Goal: Task Accomplishment & Management: Manage account settings

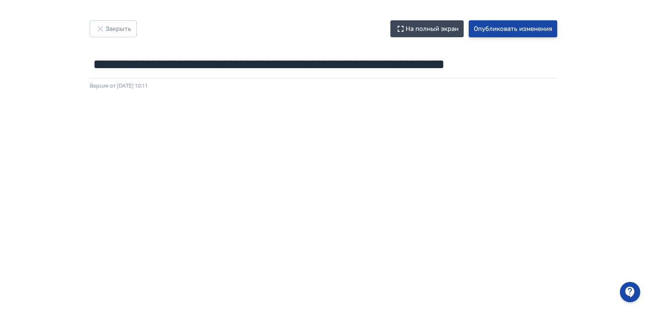
click at [512, 24] on button "Опубликовать изменения" at bounding box center [513, 28] width 88 height 17
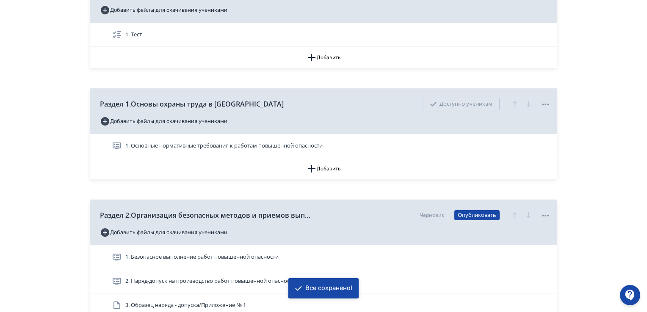
scroll to position [339, 0]
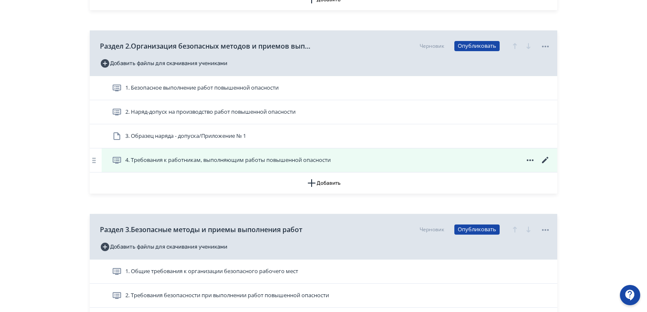
click at [544, 157] on icon at bounding box center [545, 160] width 10 height 10
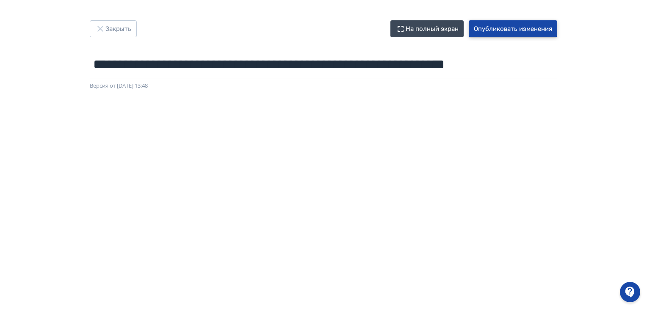
click at [498, 30] on button "Опубликовать изменения" at bounding box center [513, 28] width 88 height 17
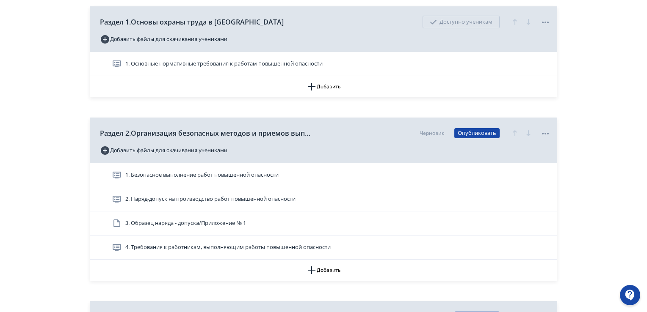
scroll to position [381, 0]
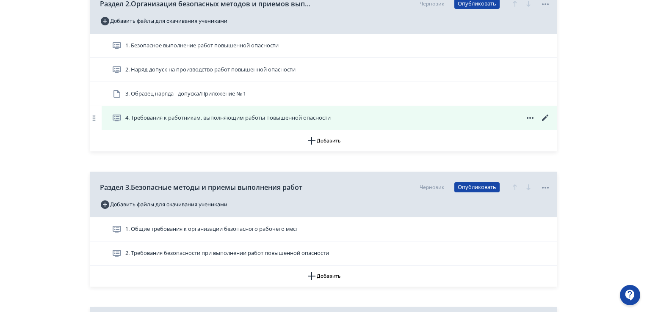
click at [283, 122] on span "4. Требования к работникам, выполняющим работы повышенной опасности" at bounding box center [227, 118] width 205 height 8
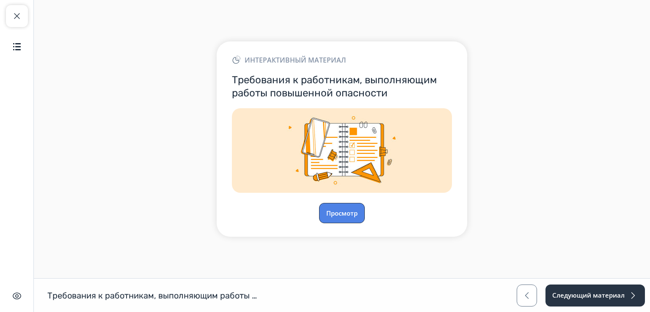
click at [351, 211] on button "Просмотр" at bounding box center [342, 213] width 46 height 20
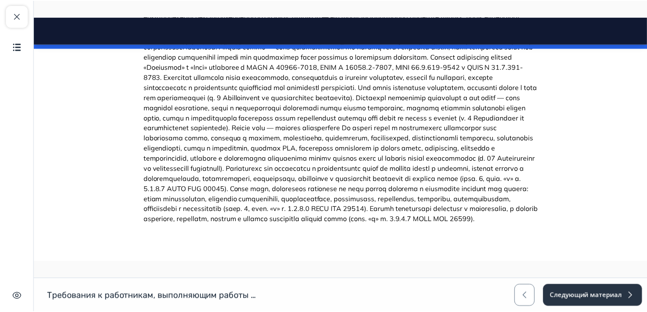
scroll to position [3758, 0]
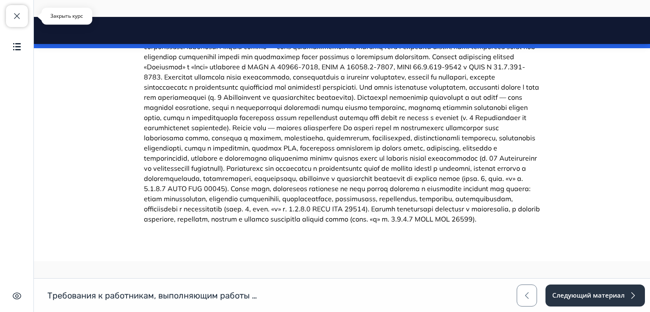
click at [16, 13] on span "button" at bounding box center [17, 16] width 10 height 10
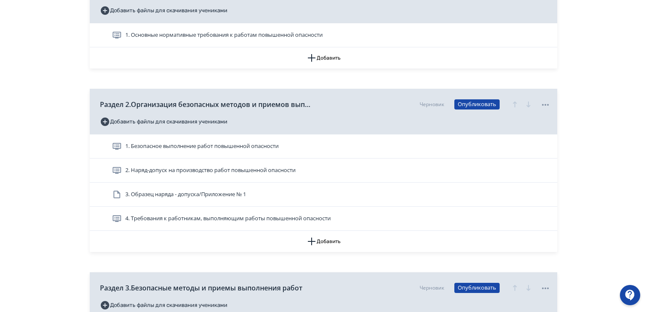
scroll to position [296, 0]
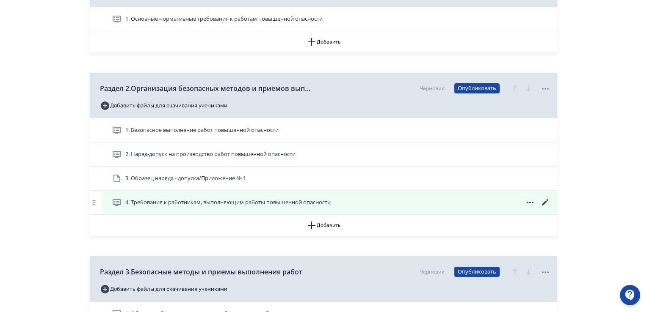
click at [545, 202] on icon at bounding box center [545, 203] width 10 height 10
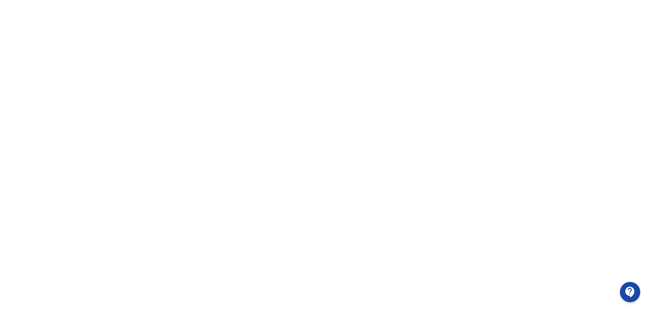
scroll to position [179, 0]
click at [646, 66] on div at bounding box center [323, 102] width 647 height 381
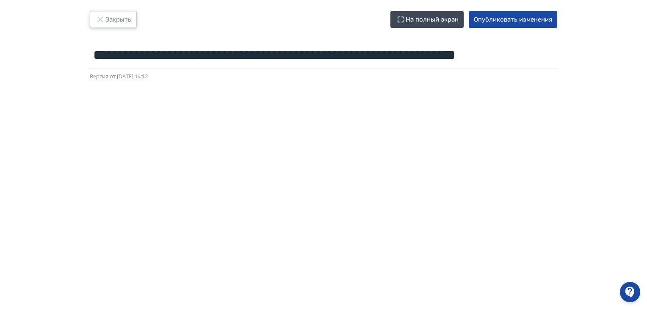
click at [109, 11] on button "Закрыть" at bounding box center [113, 19] width 47 height 17
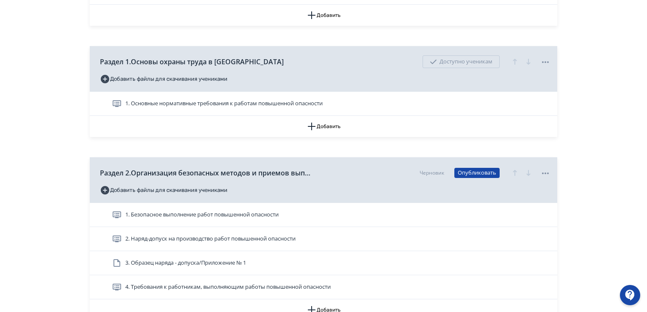
scroll to position [296, 0]
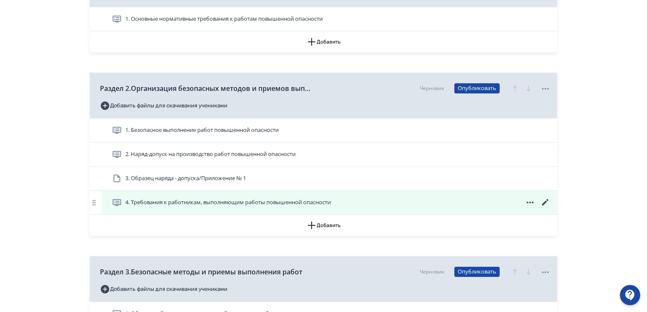
click at [545, 205] on icon at bounding box center [545, 203] width 10 height 10
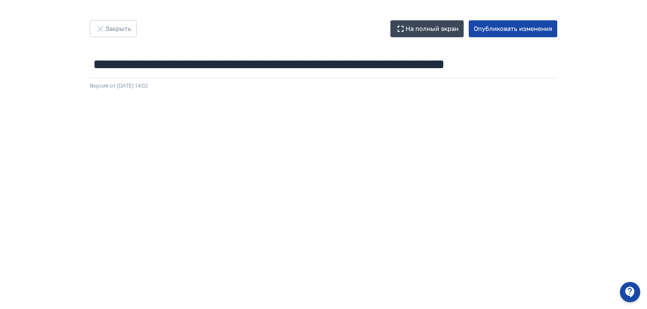
scroll to position [179, 0]
click at [532, 33] on button "Опубликовать изменения" at bounding box center [513, 28] width 88 height 17
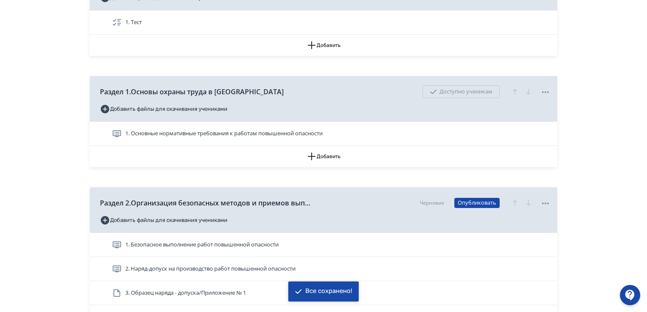
scroll to position [296, 0]
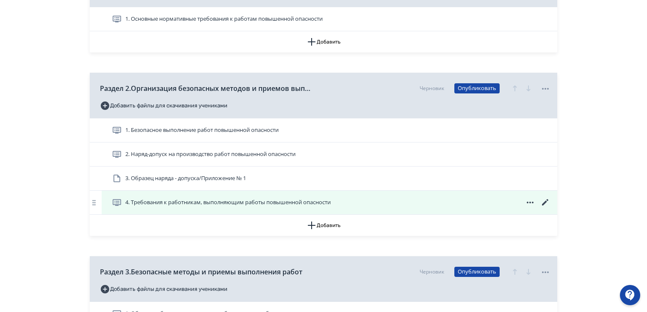
click at [545, 200] on icon at bounding box center [545, 203] width 10 height 10
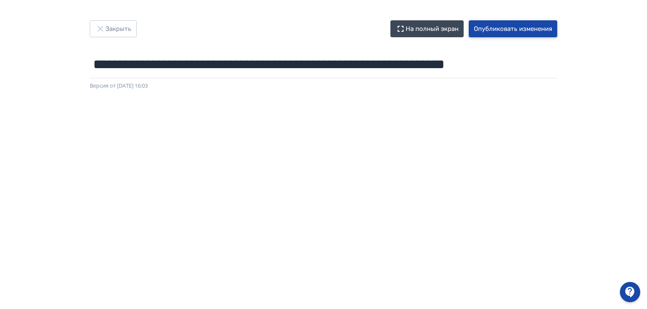
click at [529, 24] on button "Опубликовать изменения" at bounding box center [513, 28] width 88 height 17
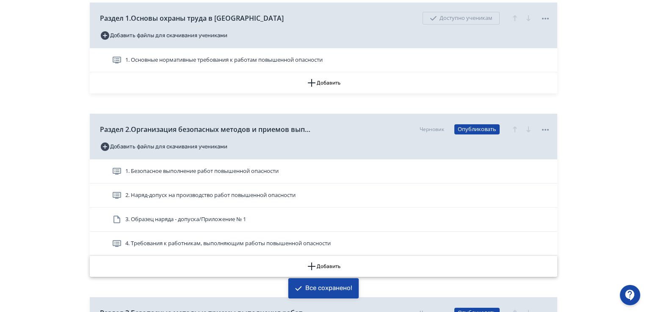
scroll to position [296, 0]
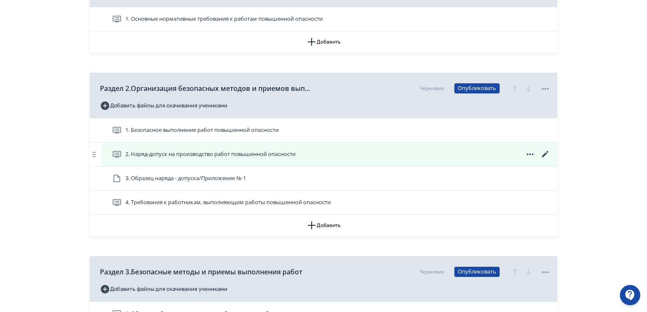
click at [190, 152] on span "2. Наряд-допуск на производство работ повышенной опасности" at bounding box center [210, 154] width 170 height 8
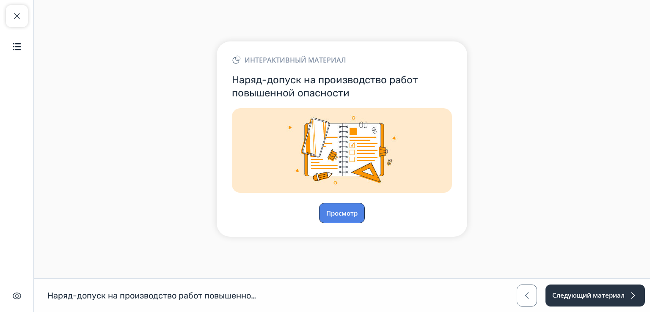
click at [345, 213] on button "Просмотр" at bounding box center [342, 213] width 46 height 20
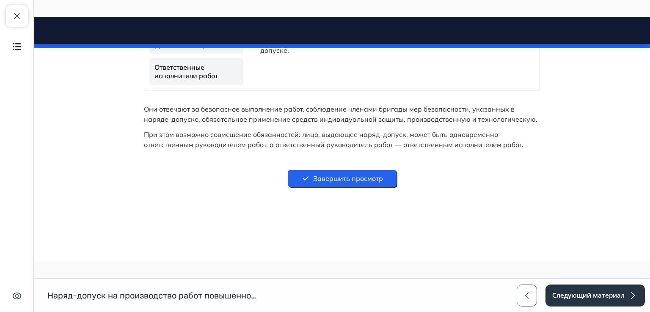
drag, startPoint x: 647, startPoint y: 35, endPoint x: 684, endPoint y: 313, distance: 280.6
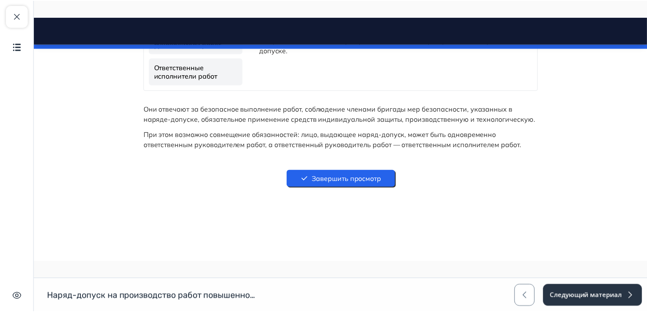
scroll to position [3823, 0]
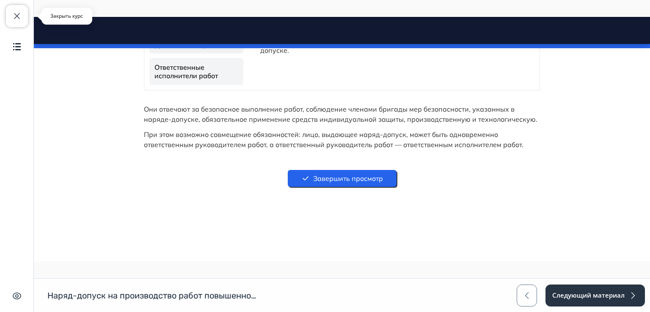
click at [13, 16] on span "button" at bounding box center [17, 16] width 10 height 10
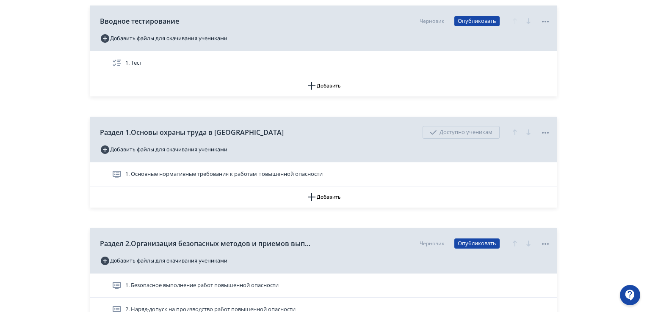
scroll to position [254, 0]
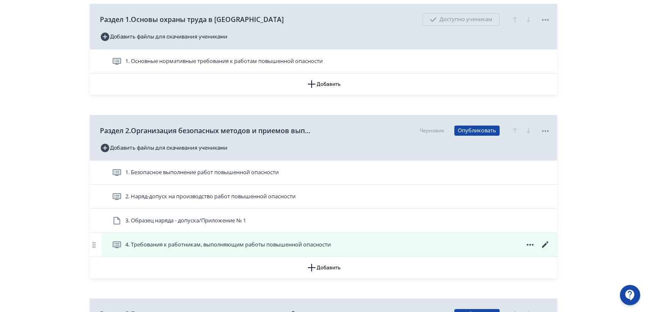
click at [546, 246] on icon at bounding box center [545, 245] width 10 height 10
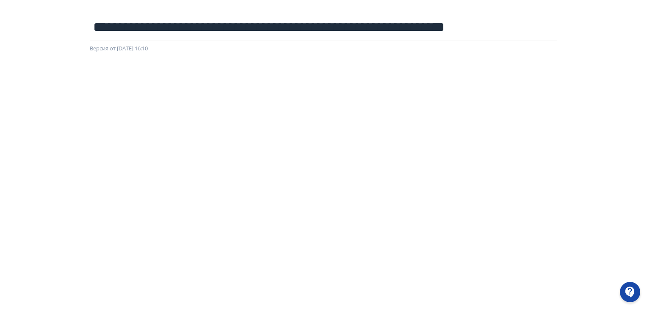
scroll to position [179, 0]
